Goal: Information Seeking & Learning: Learn about a topic

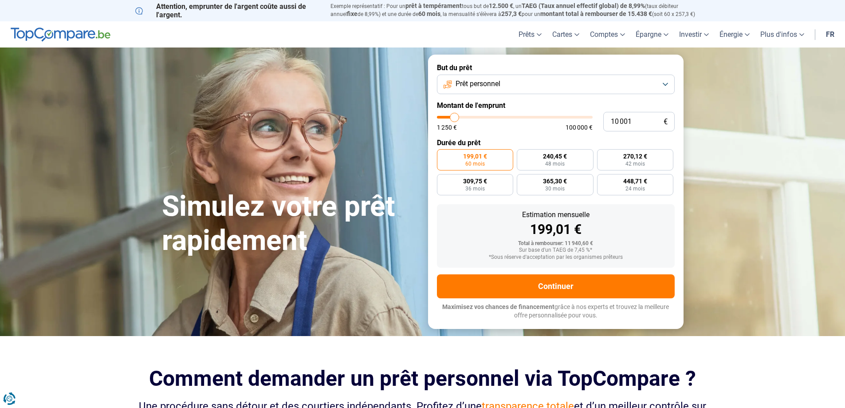
type input "10 250"
type input "10250"
type input "10 500"
type input "10500"
type input "11 000"
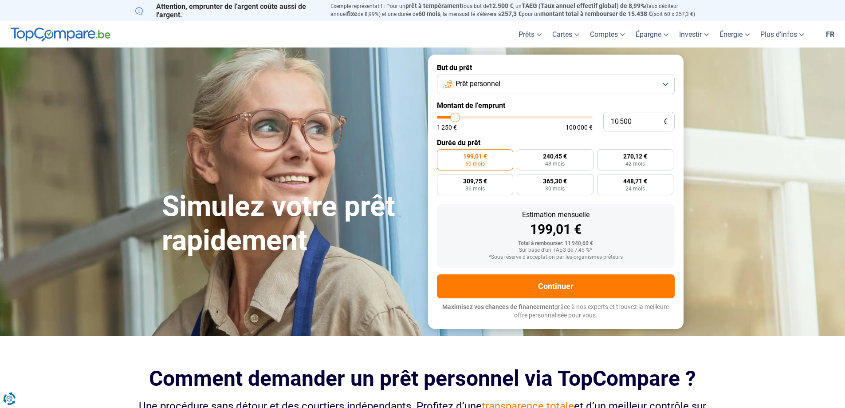
type input "11000"
type input "11 500"
type input "11500"
type input "12 000"
type input "12000"
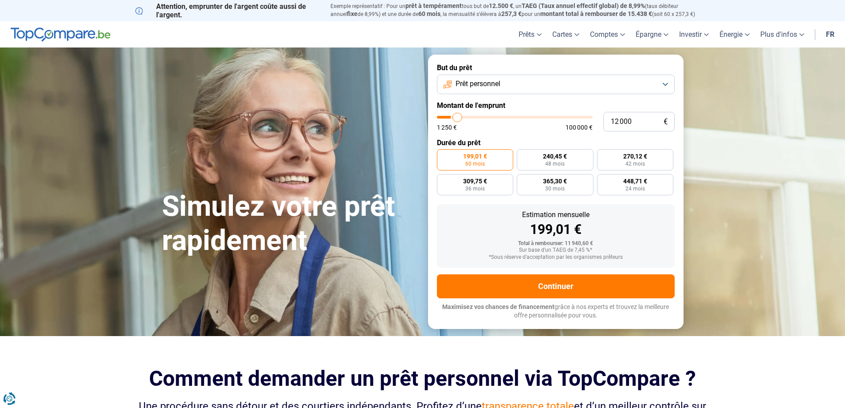
type input "12 500"
type input "12500"
type input "13 000"
type input "13000"
type input "13 250"
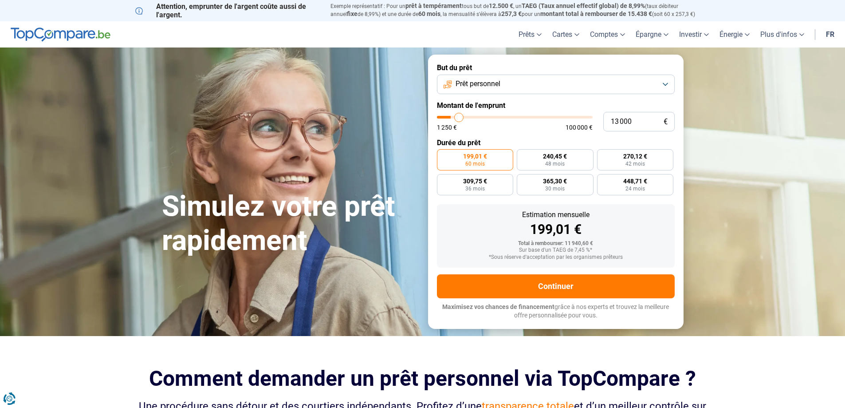
type input "13250"
type input "13 500"
type input "13500"
type input "14 250"
type input "14250"
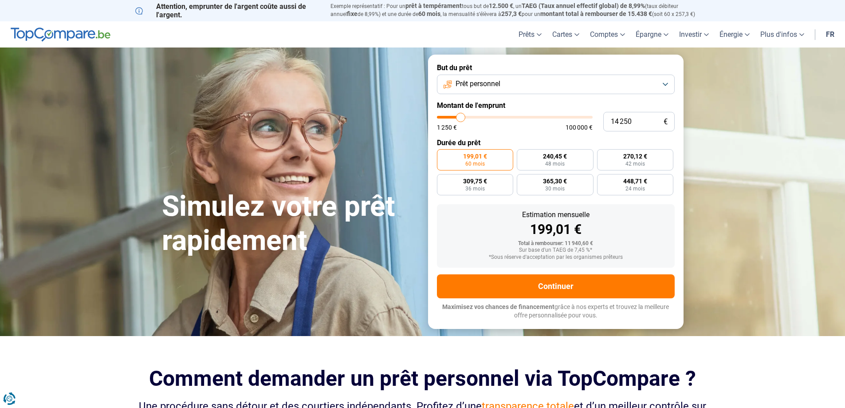
type input "14 500"
type input "14500"
type input "14 750"
type input "14750"
type input "15 000"
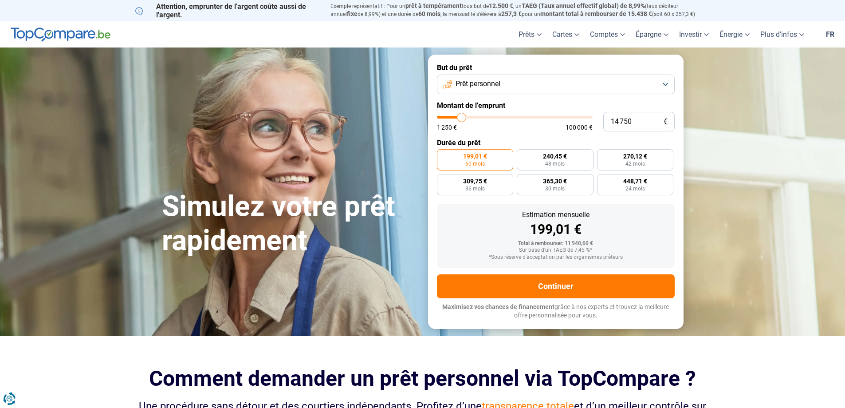
type input "15000"
type input "15 500"
type input "15500"
type input "15 750"
type input "15750"
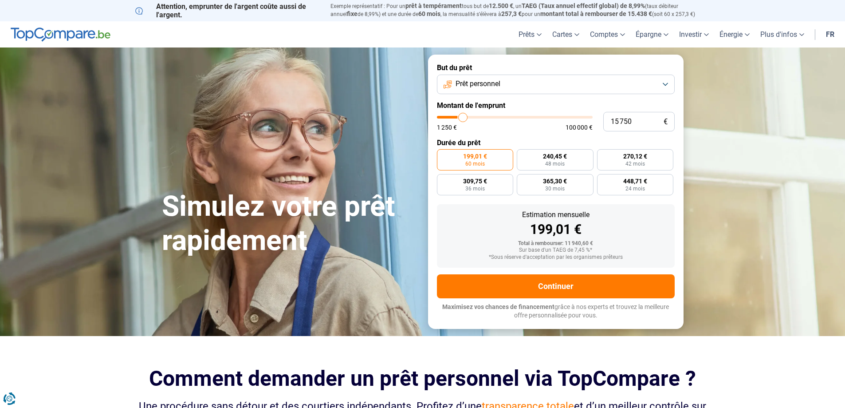
type input "16 000"
type input "16000"
type input "16 250"
type input "16250"
type input "16 500"
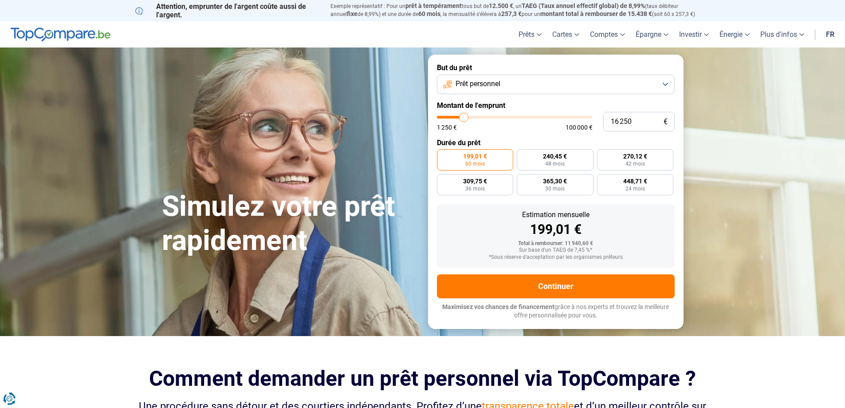
type input "16500"
type input "17 000"
type input "17000"
type input "17 250"
type input "17250"
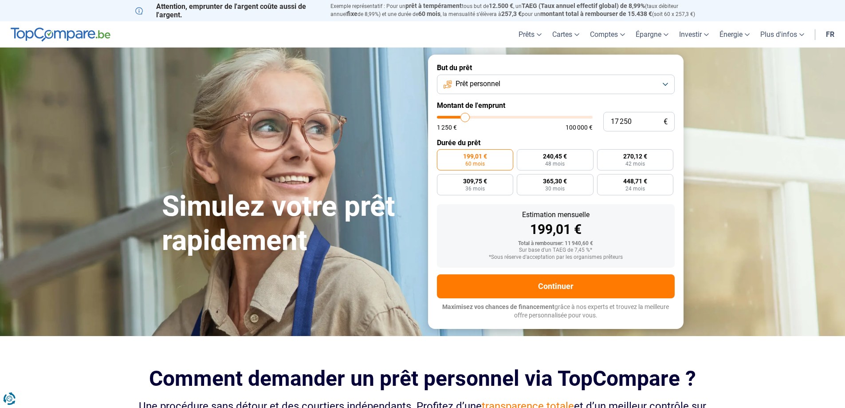
type input "17 750"
type input "17750"
type input "18 000"
type input "18000"
type input "18 500"
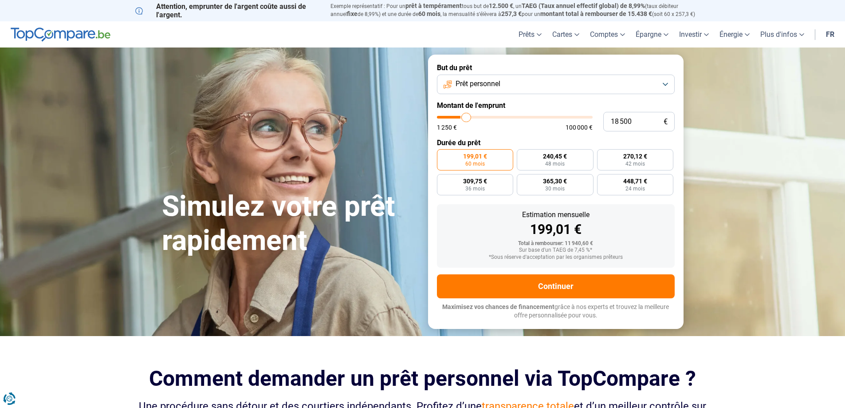
type input "18500"
type input "18 750"
type input "18750"
type input "19 000"
type input "19000"
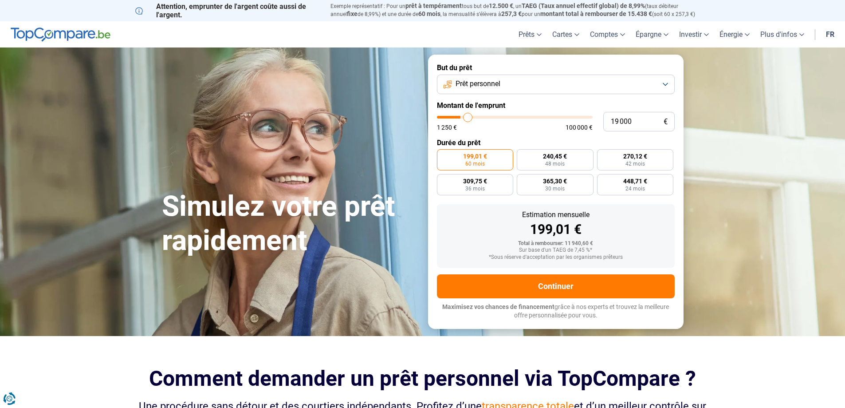
type input "19 250"
type input "19250"
type input "19 750"
type input "19750"
type input "20 250"
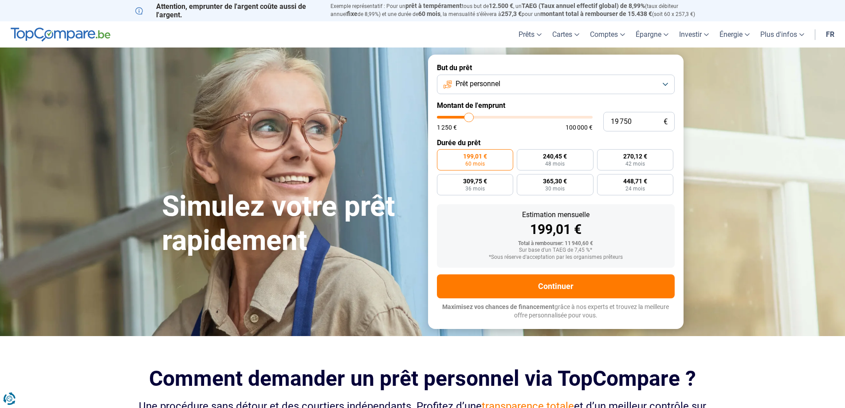
type input "20250"
type input "20 500"
type input "20500"
type input "20 750"
type input "20750"
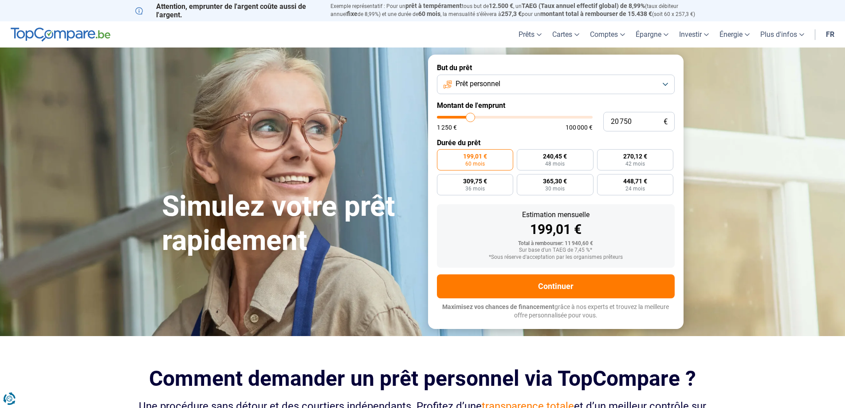
type input "21 250"
type input "21250"
type input "21 500"
type input "21500"
type input "21 750"
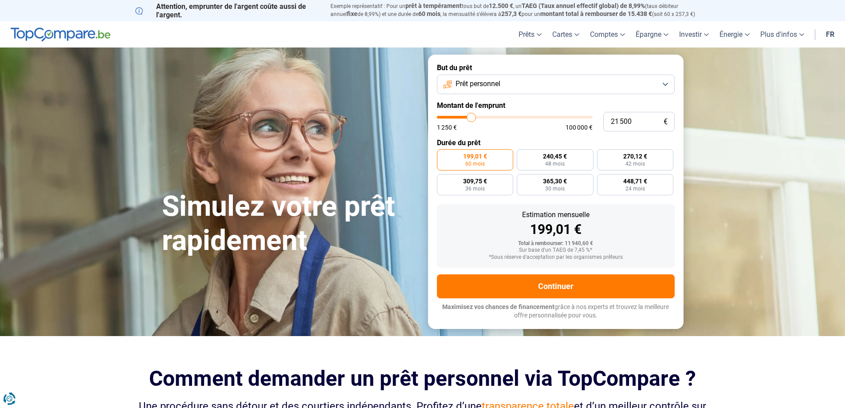
type input "21750"
type input "22 000"
type input "22000"
type input "21 750"
type input "21750"
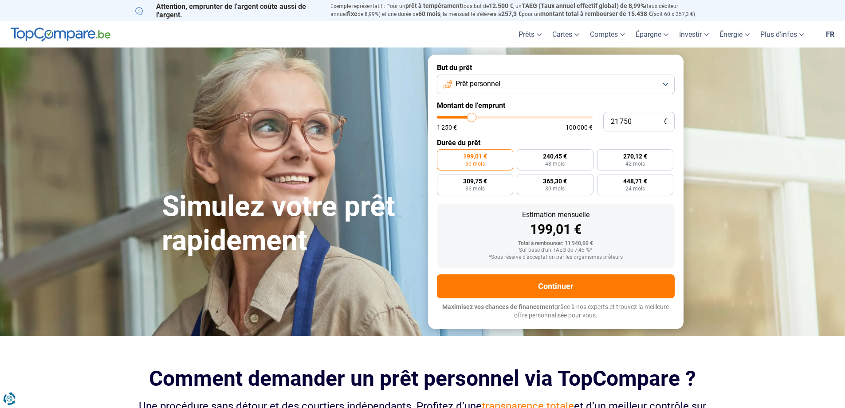
type input "21 500"
type input "21500"
type input "21 250"
type input "21250"
type input "21 500"
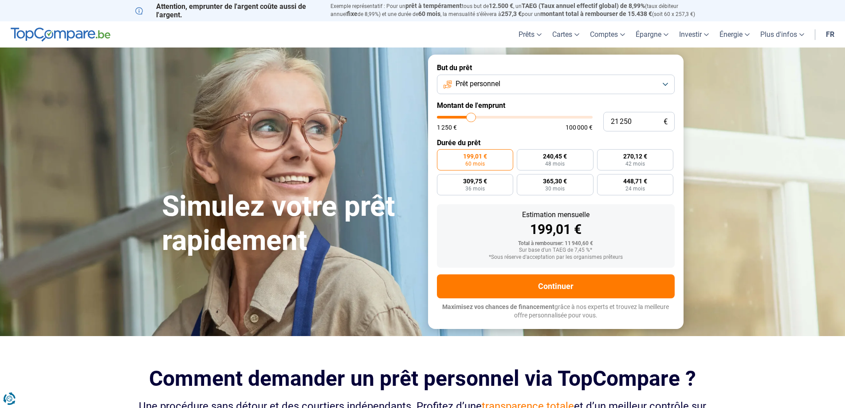
type input "21500"
type input "21 750"
type input "21750"
type input "22 000"
type input "22000"
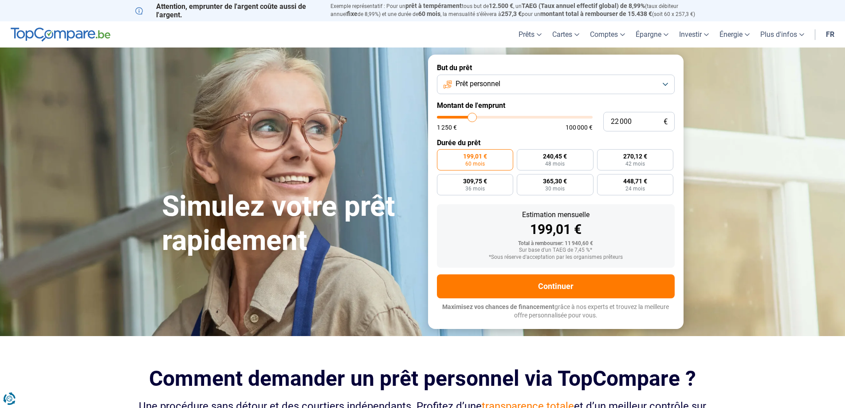
type input "22 250"
type input "22250"
type input "23 000"
type input "23000"
type input "23 250"
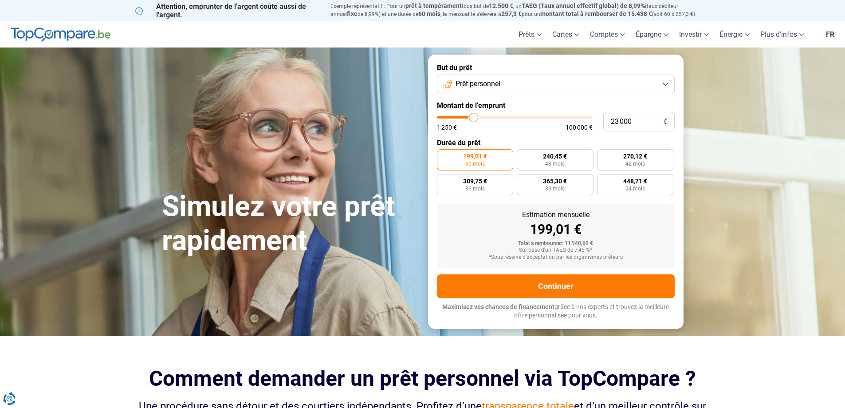
type input "23250"
type input "23 500"
type input "23500"
type input "24 250"
type input "24250"
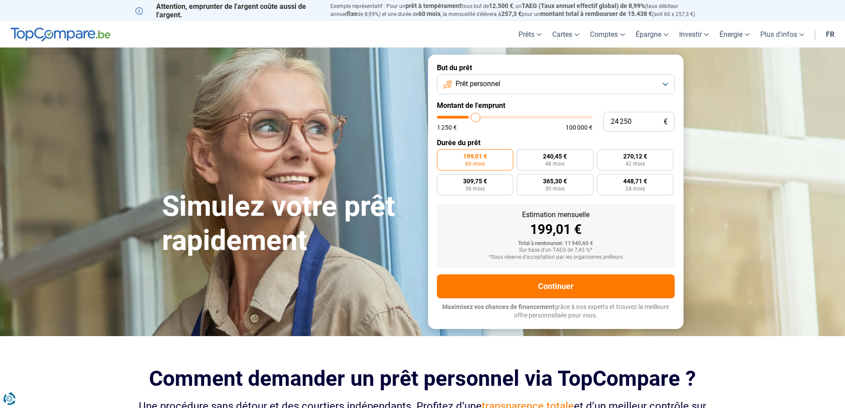
type input "24 500"
type input "24500"
type input "24 750"
type input "24750"
type input "24 500"
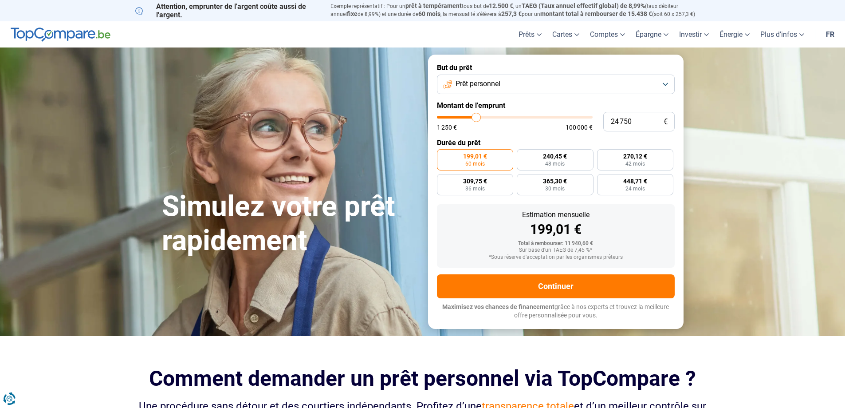
type input "24500"
type input "24 250"
type input "24250"
type input "23 750"
type input "23750"
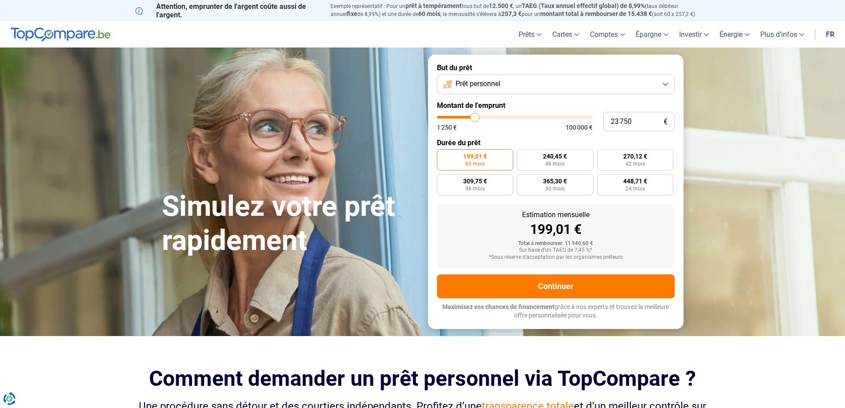
type input "24 250"
type input "24250"
type input "24 500"
type input "24500"
type input "24 250"
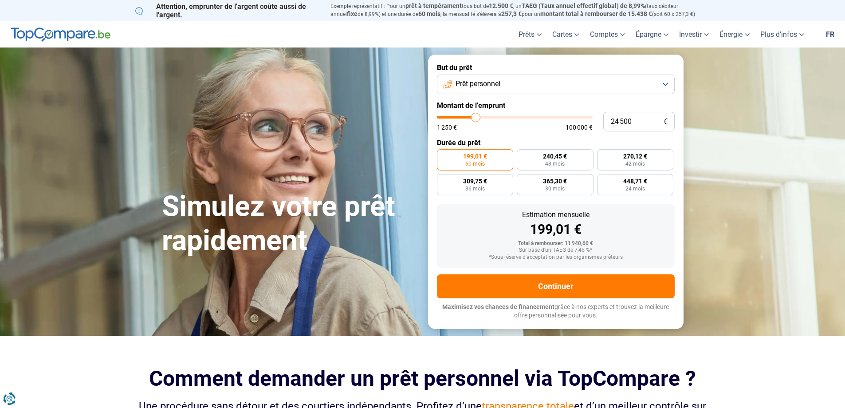
type input "24250"
type input "23 750"
type input "23750"
type input "24 250"
drag, startPoint x: 454, startPoint y: 116, endPoint x: 475, endPoint y: 120, distance: 21.7
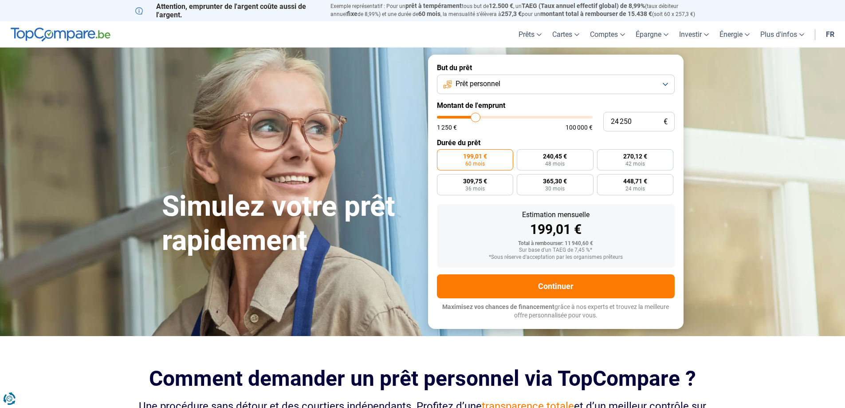
type input "24250"
click at [475, 118] on input "range" at bounding box center [515, 117] width 156 height 3
radio input "false"
type input "40 000"
type input "40000"
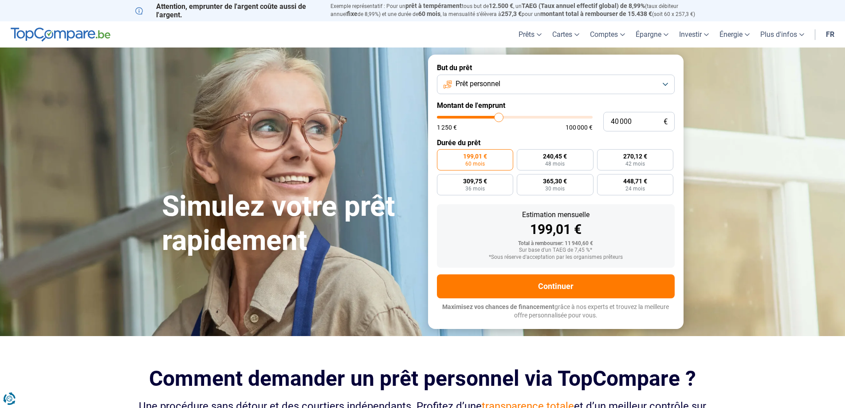
click at [499, 116] on input "range" at bounding box center [515, 117] width 156 height 3
radio input "false"
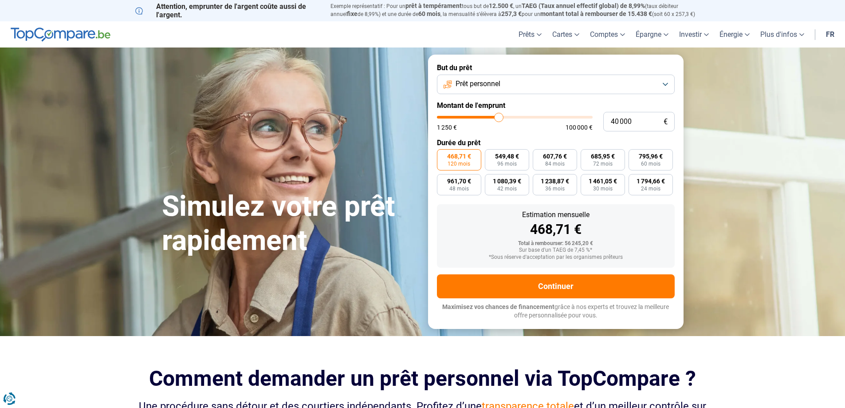
type input "33 000"
type input "33000"
type input "32 750"
type input "32750"
click at [488, 118] on input "range" at bounding box center [515, 117] width 156 height 3
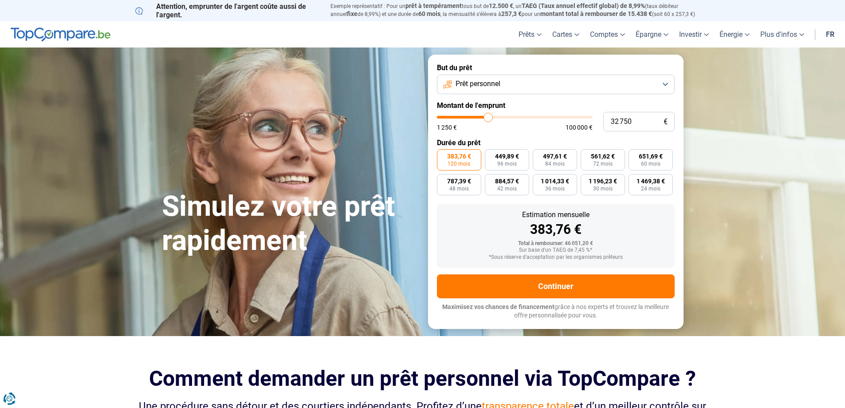
type input "23 000"
type input "23000"
click at [474, 116] on input "range" at bounding box center [515, 117] width 156 height 3
type input "28 250"
type input "28250"
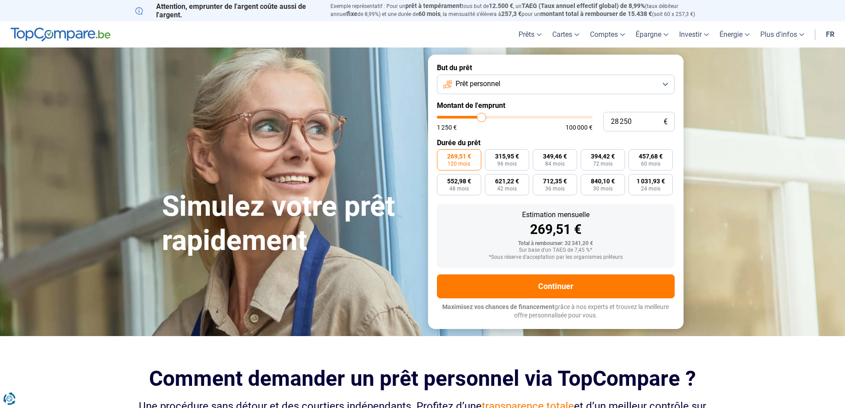
click at [481, 116] on input "range" at bounding box center [515, 117] width 156 height 3
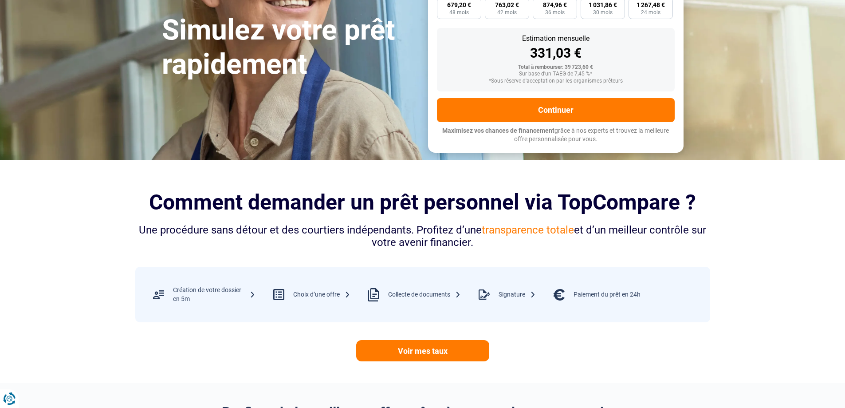
scroll to position [177, 0]
